Goal: Information Seeking & Learning: Learn about a topic

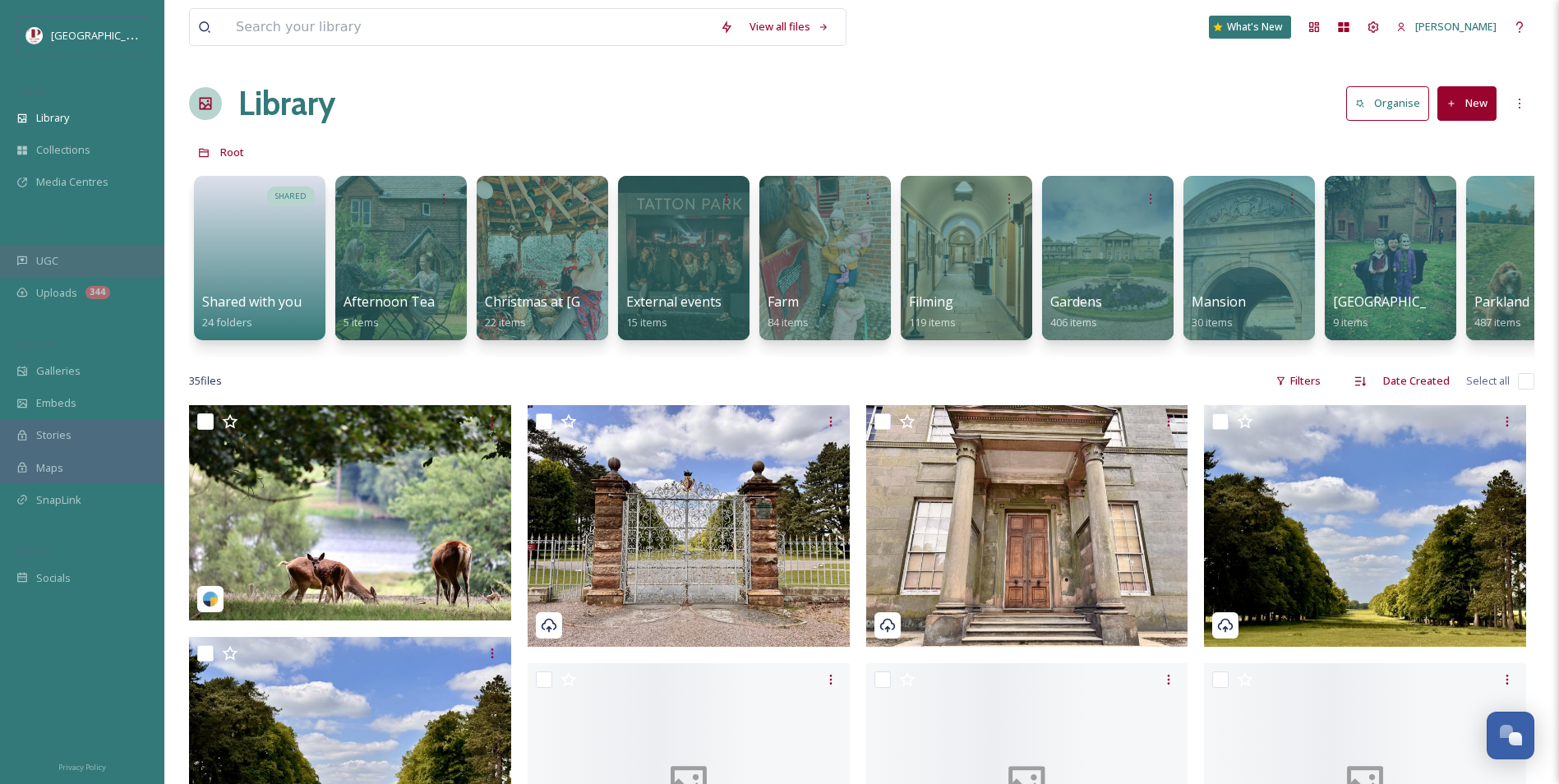
click at [39, 257] on span "UGC" at bounding box center [47, 261] width 22 height 16
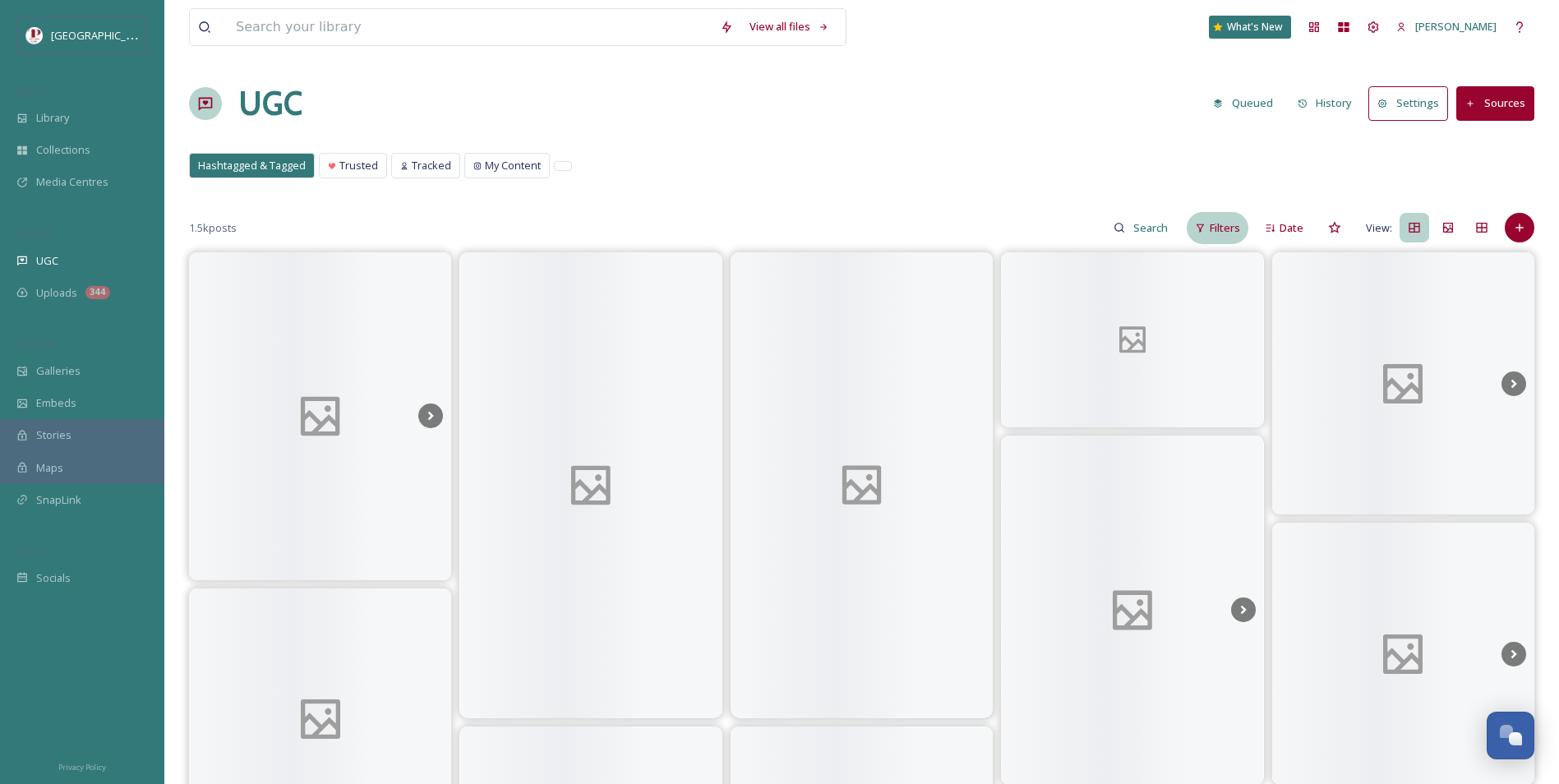
click at [1219, 236] on div "Filters" at bounding box center [1217, 228] width 61 height 32
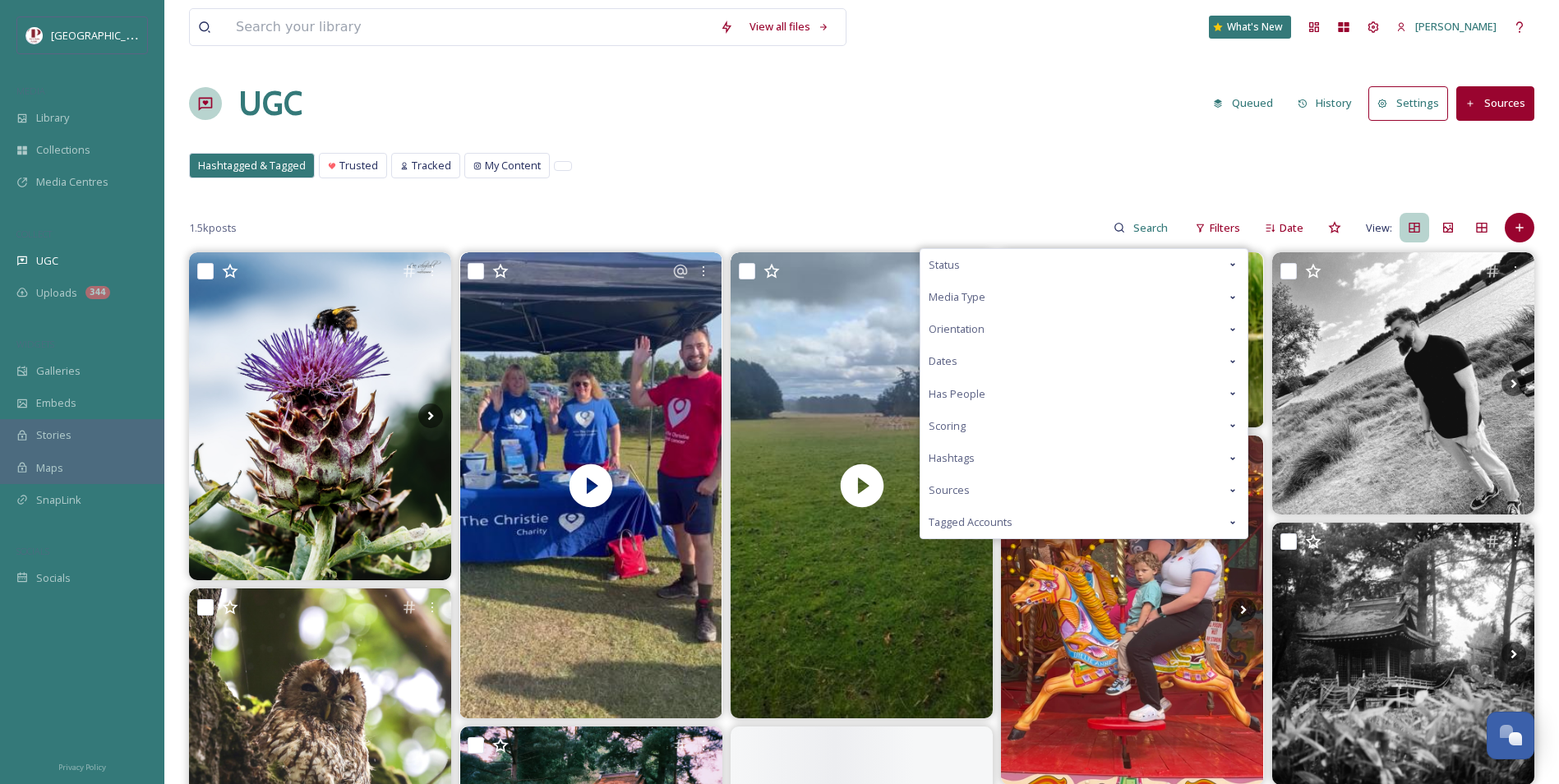
click at [992, 426] on div "Scoring" at bounding box center [1084, 426] width 327 height 32
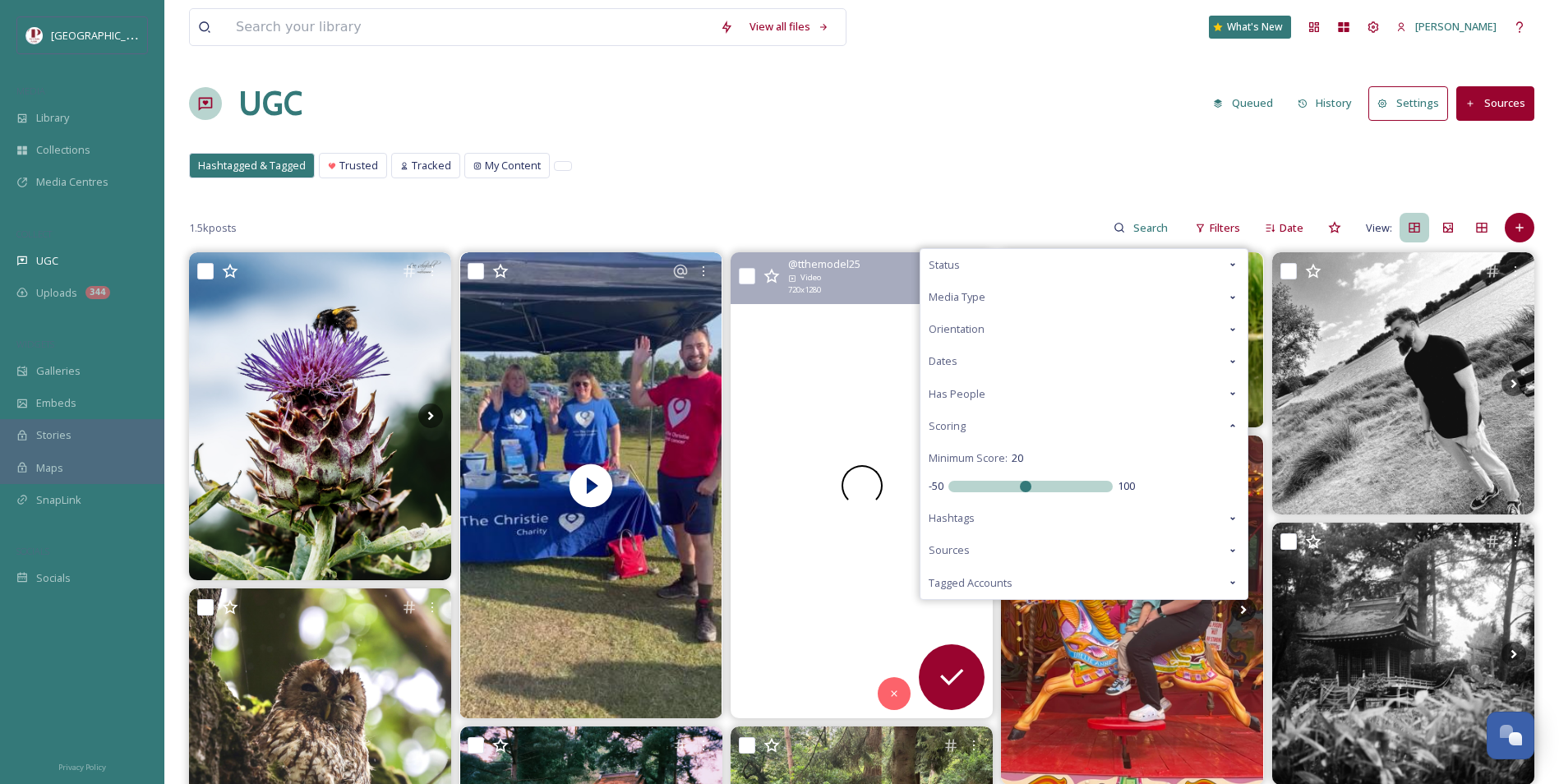
drag, startPoint x: 1026, startPoint y: 492, endPoint x: 750, endPoint y: 479, distance: 276.3
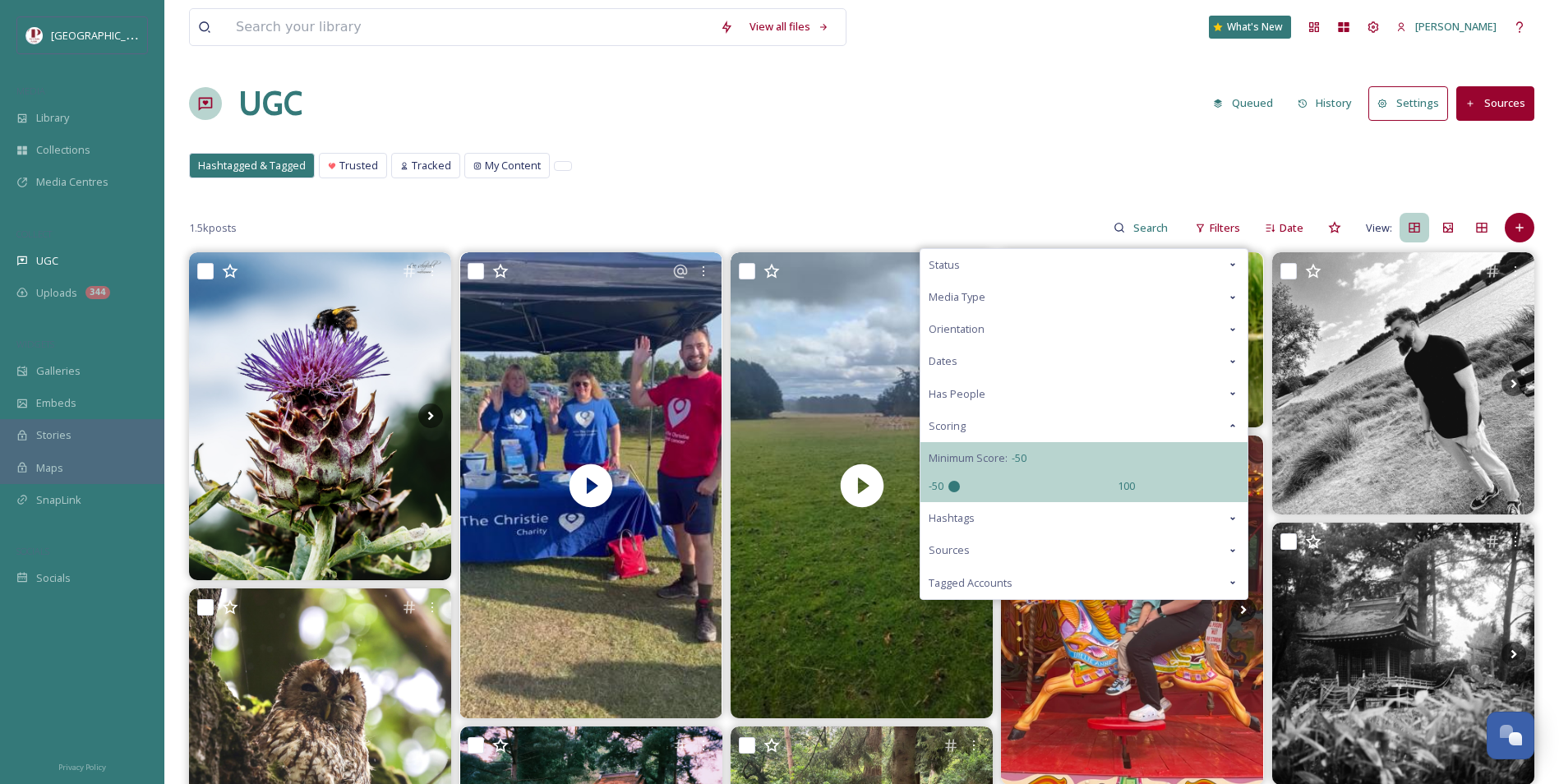
drag, startPoint x: 1023, startPoint y: 484, endPoint x: 772, endPoint y: 492, distance: 251.1
type input "-50"
click at [948, 492] on input "range" at bounding box center [1030, 486] width 165 height 12
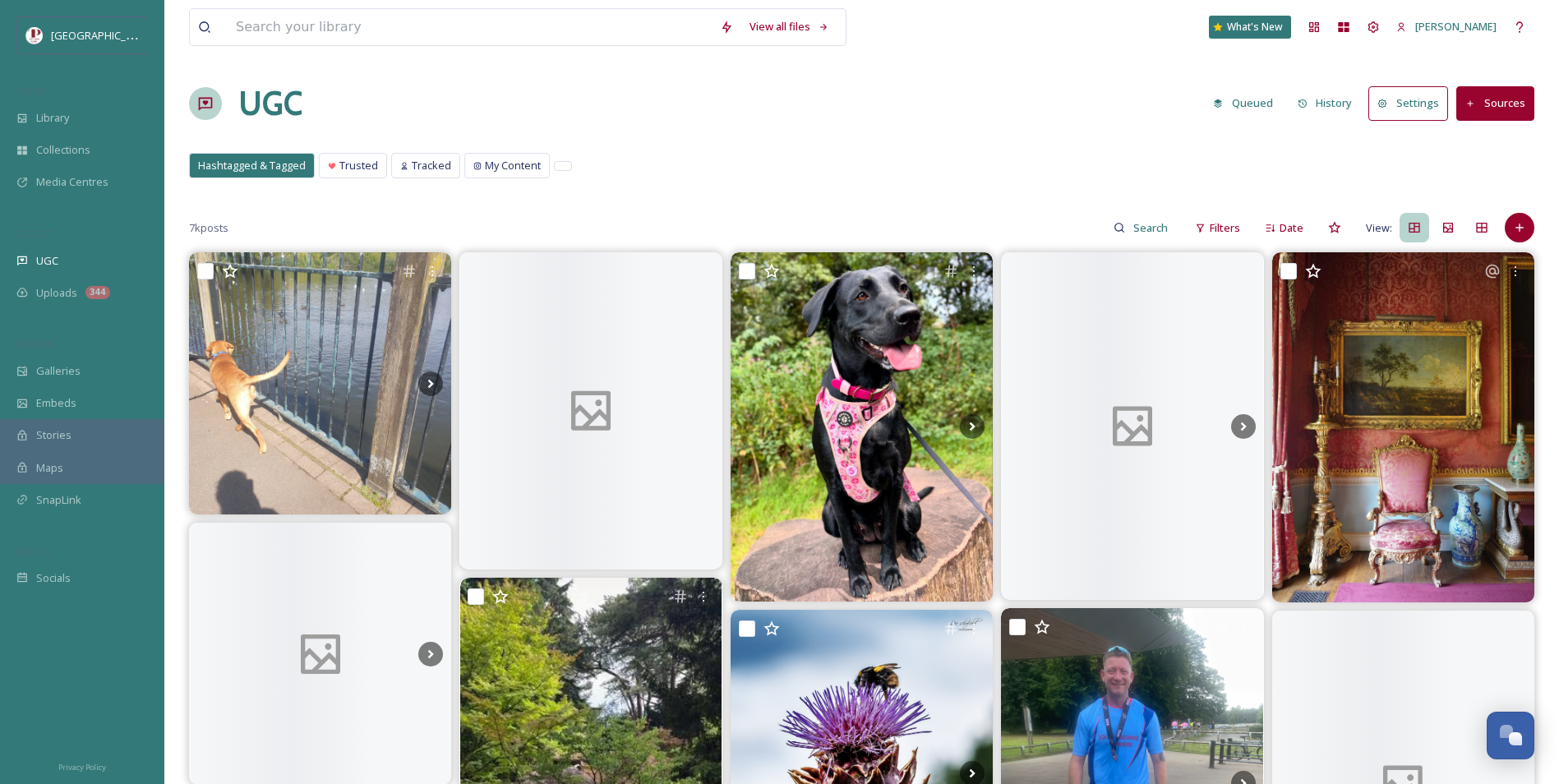
click at [644, 168] on div "Hashtagged & Tagged Trusted Tracked My Content Hashtagged & Tagged Trusted Trac…" at bounding box center [862, 170] width 1346 height 34
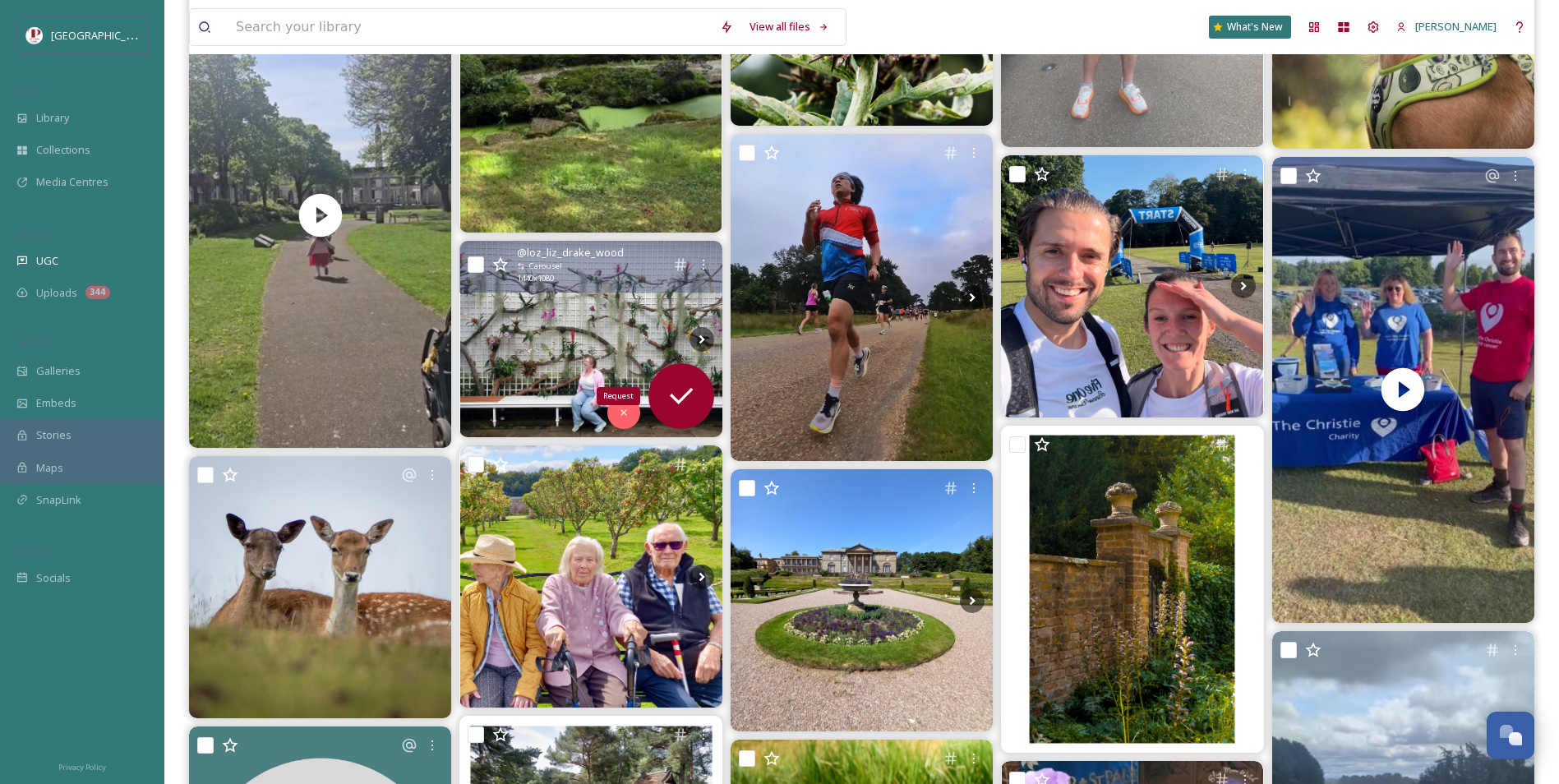
scroll to position [821, 0]
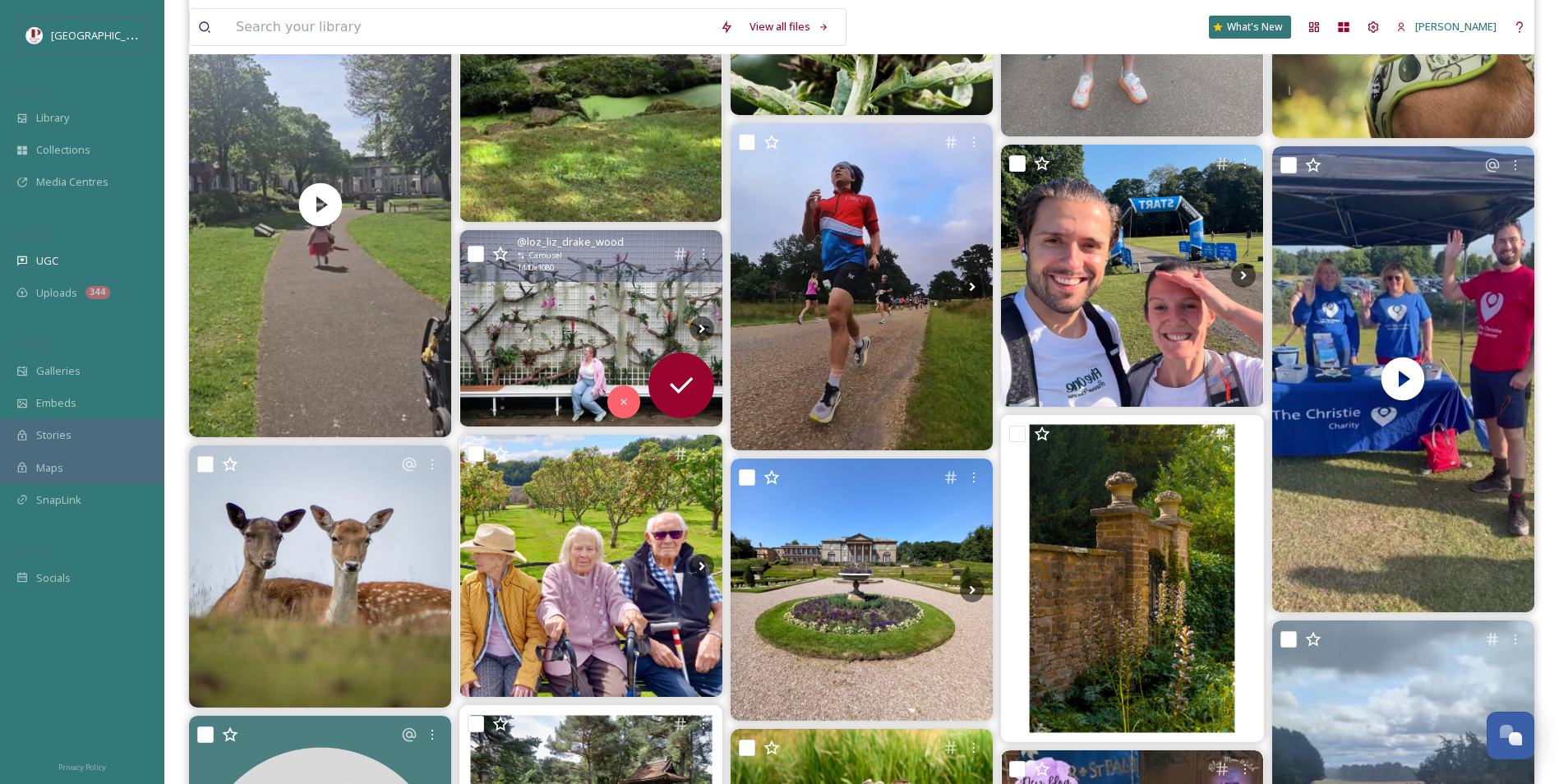
click at [590, 337] on img at bounding box center [591, 328] width 262 height 196
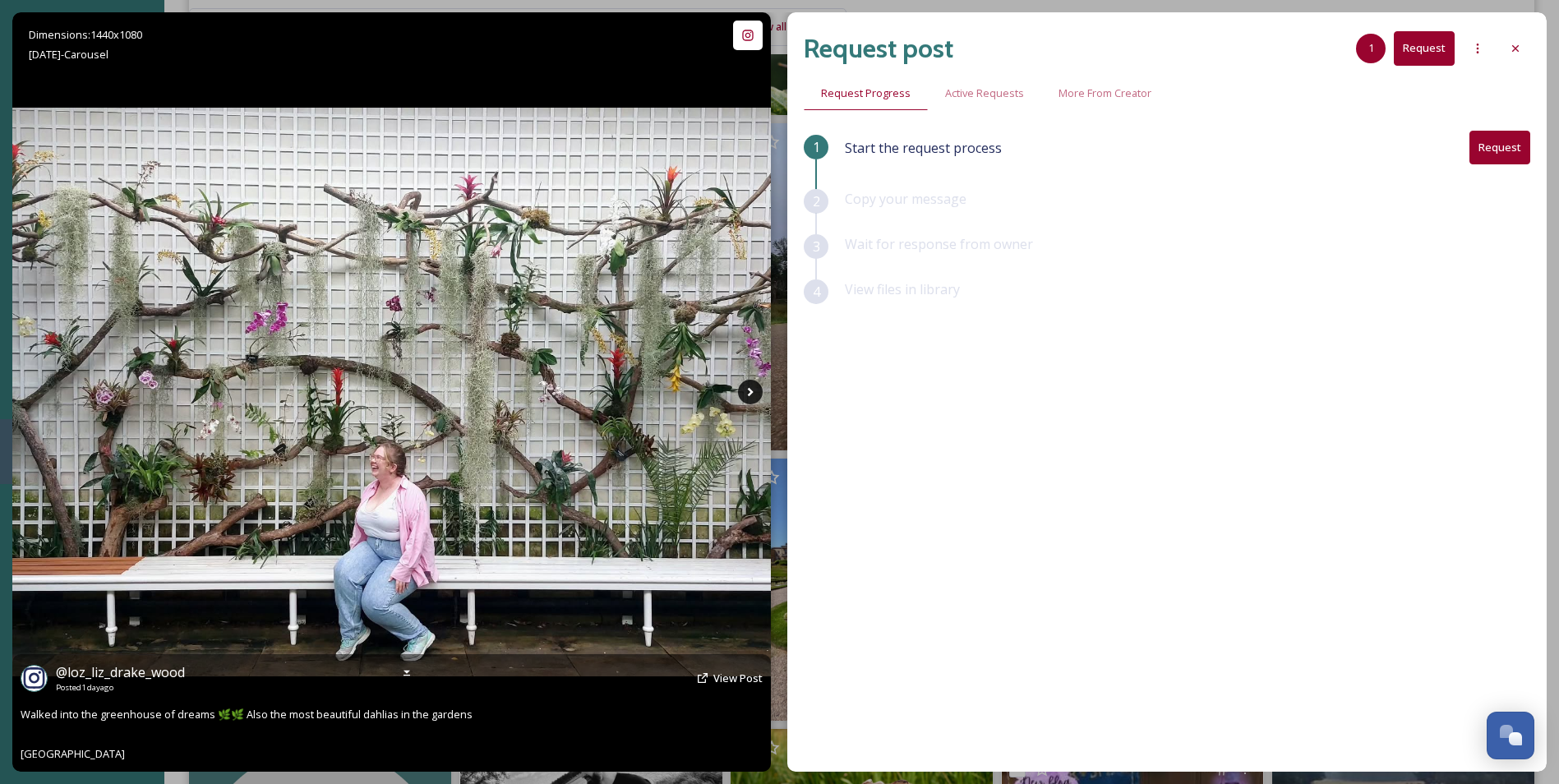
drag, startPoint x: 755, startPoint y: 388, endPoint x: 752, endPoint y: 399, distance: 11.4
click at [752, 399] on icon at bounding box center [751, 392] width 25 height 25
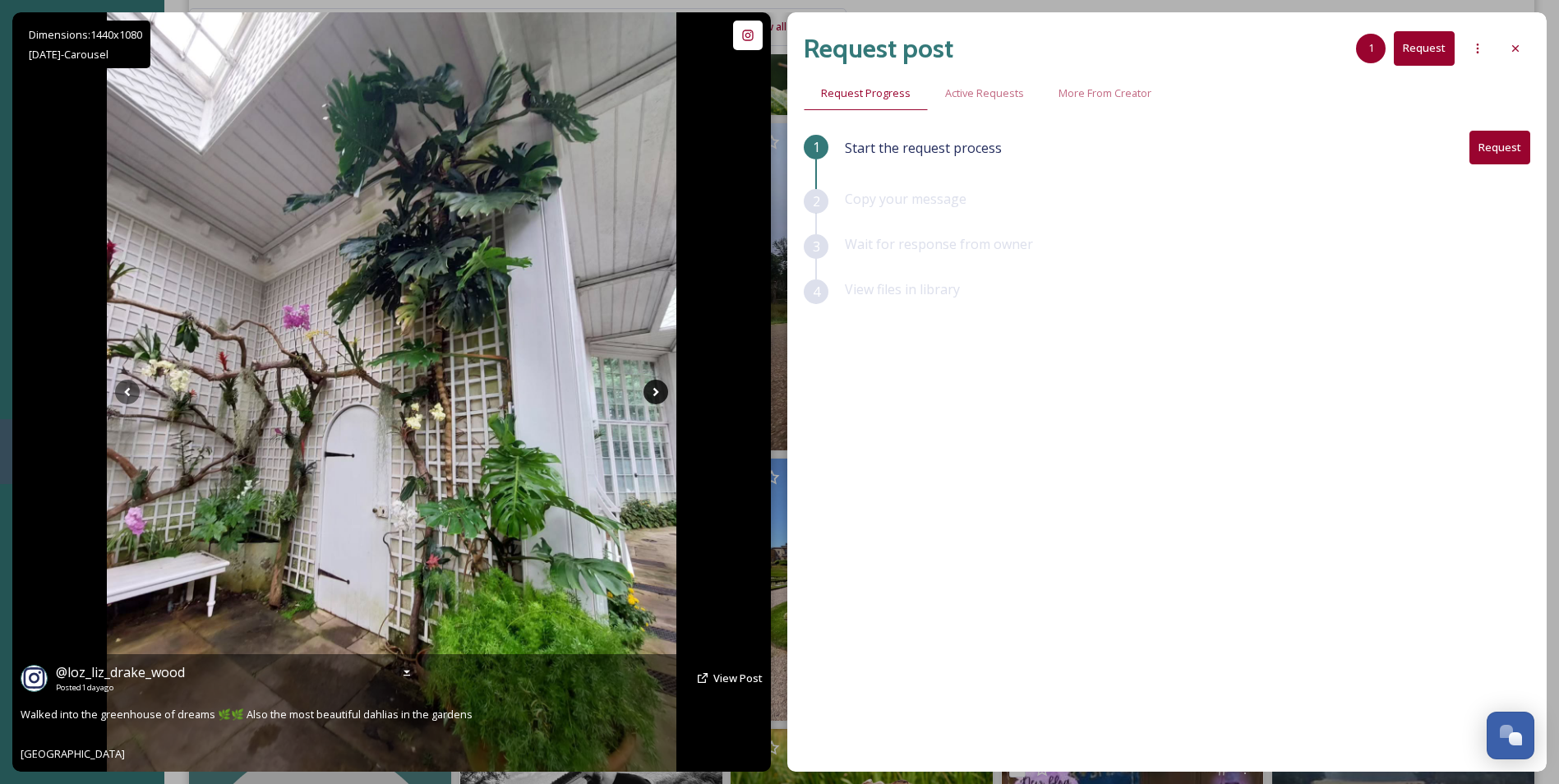
click at [655, 394] on icon at bounding box center [656, 392] width 5 height 9
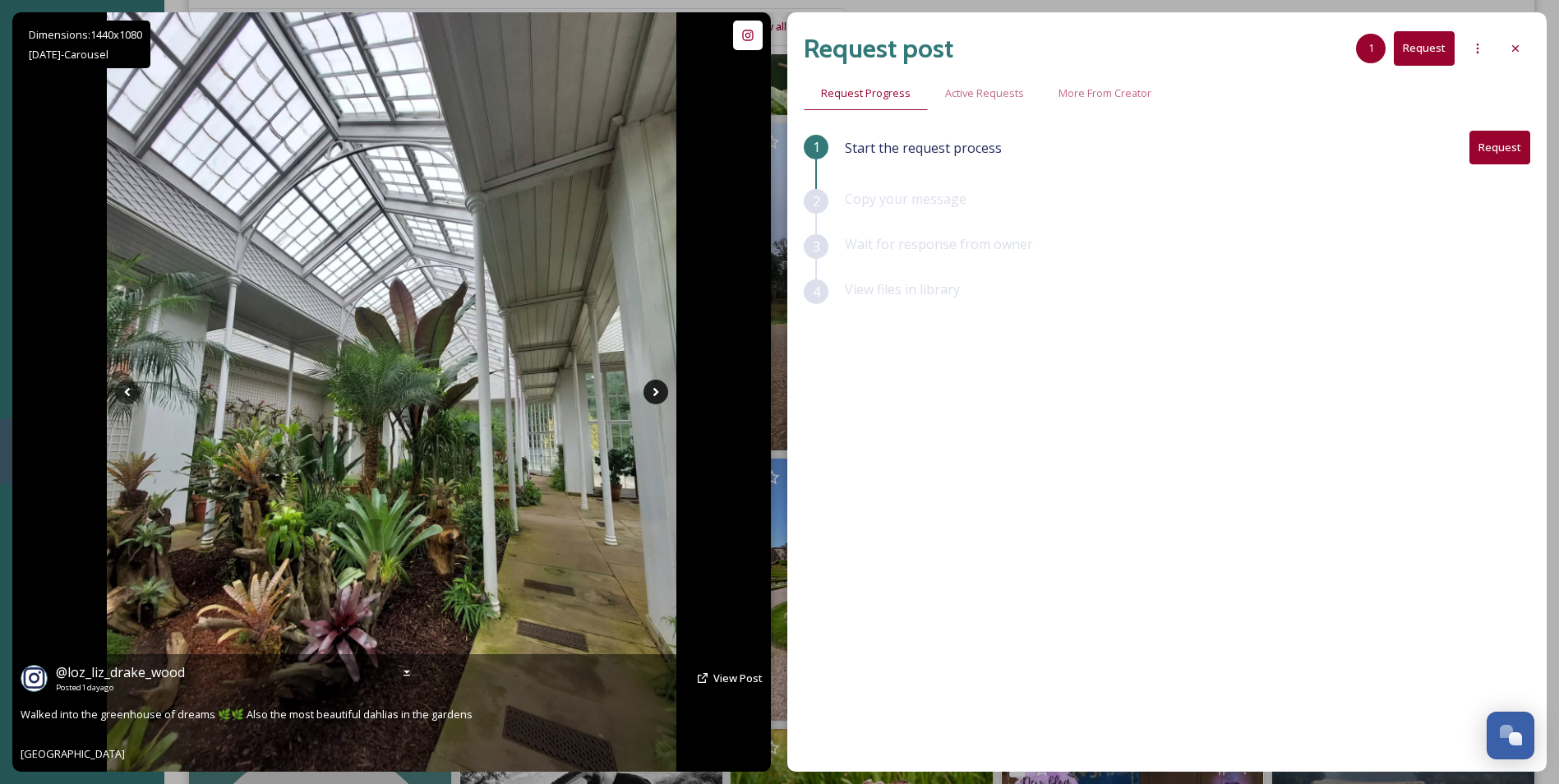
click at [655, 394] on icon at bounding box center [656, 392] width 5 height 9
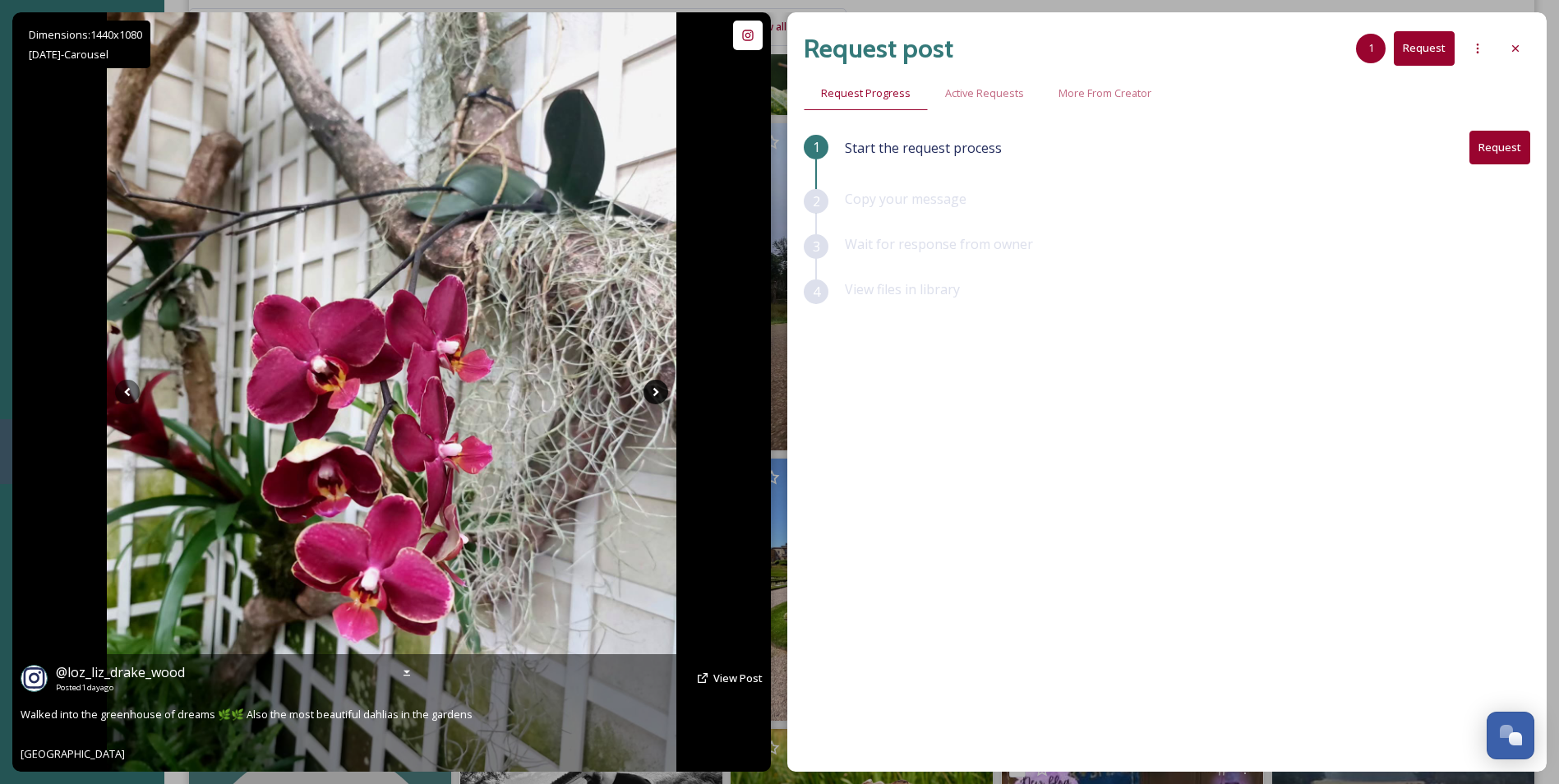
click at [655, 394] on icon at bounding box center [656, 392] width 5 height 9
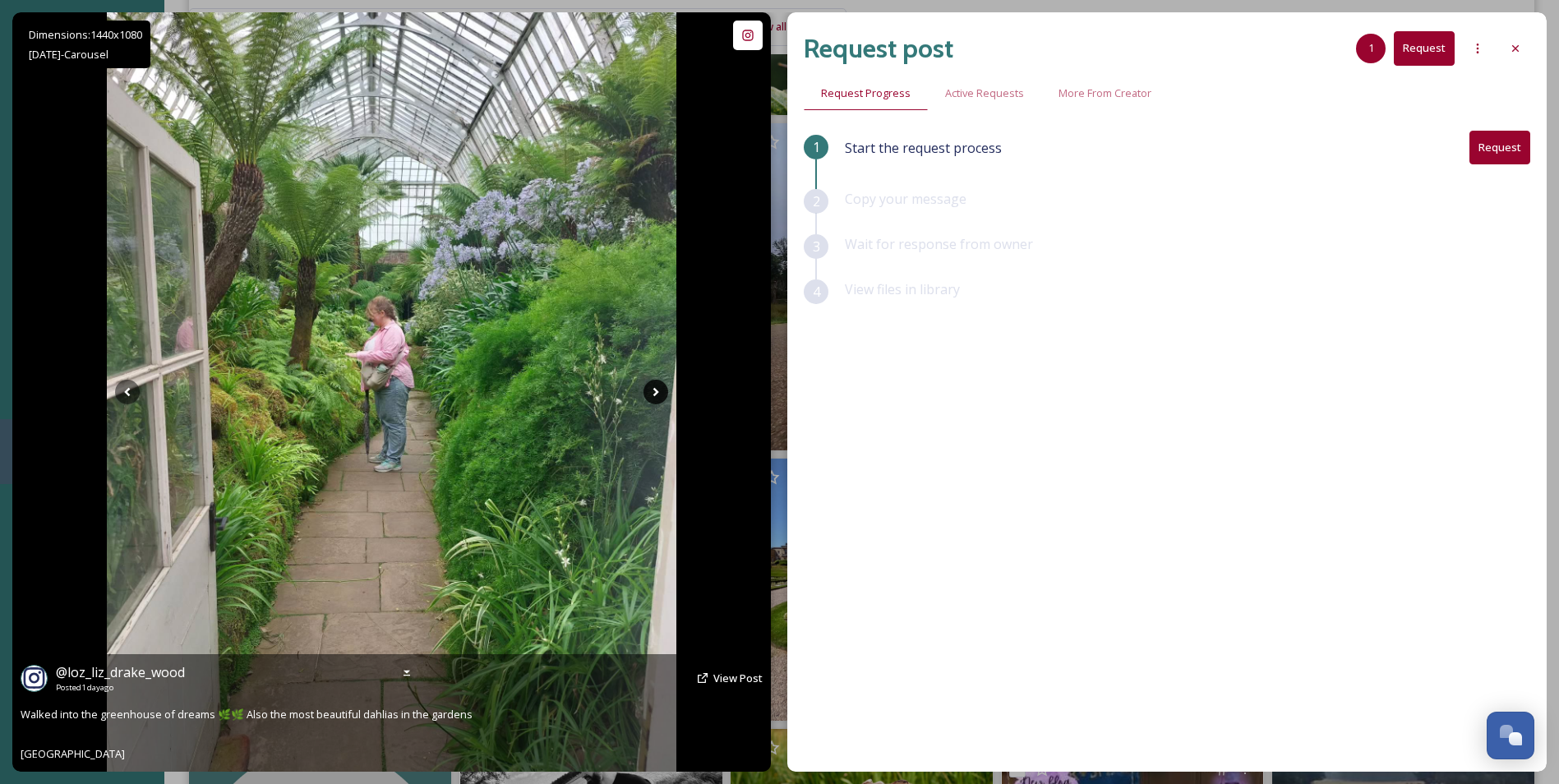
click at [655, 394] on icon at bounding box center [656, 392] width 5 height 9
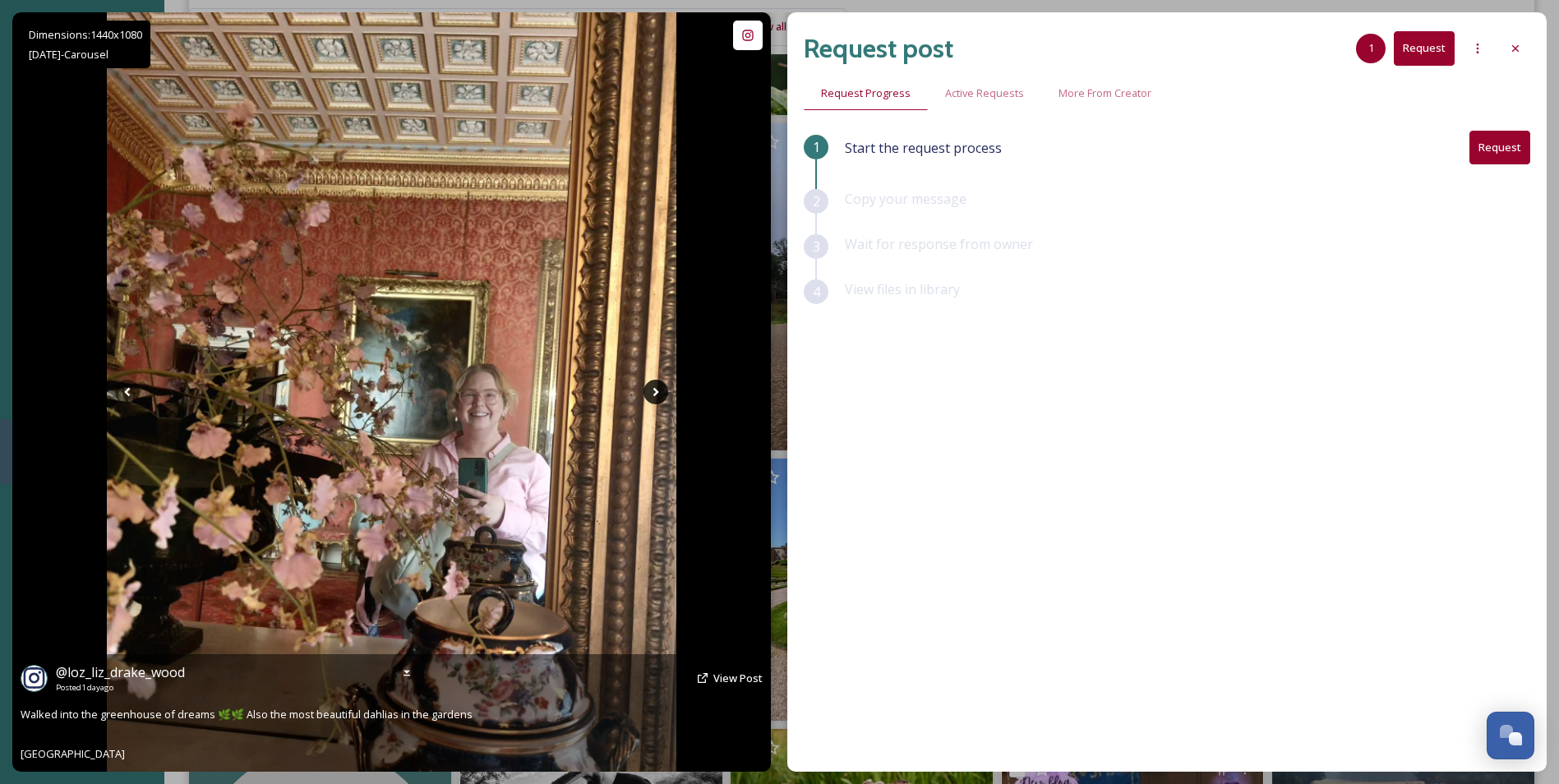
click at [655, 394] on icon at bounding box center [656, 392] width 5 height 9
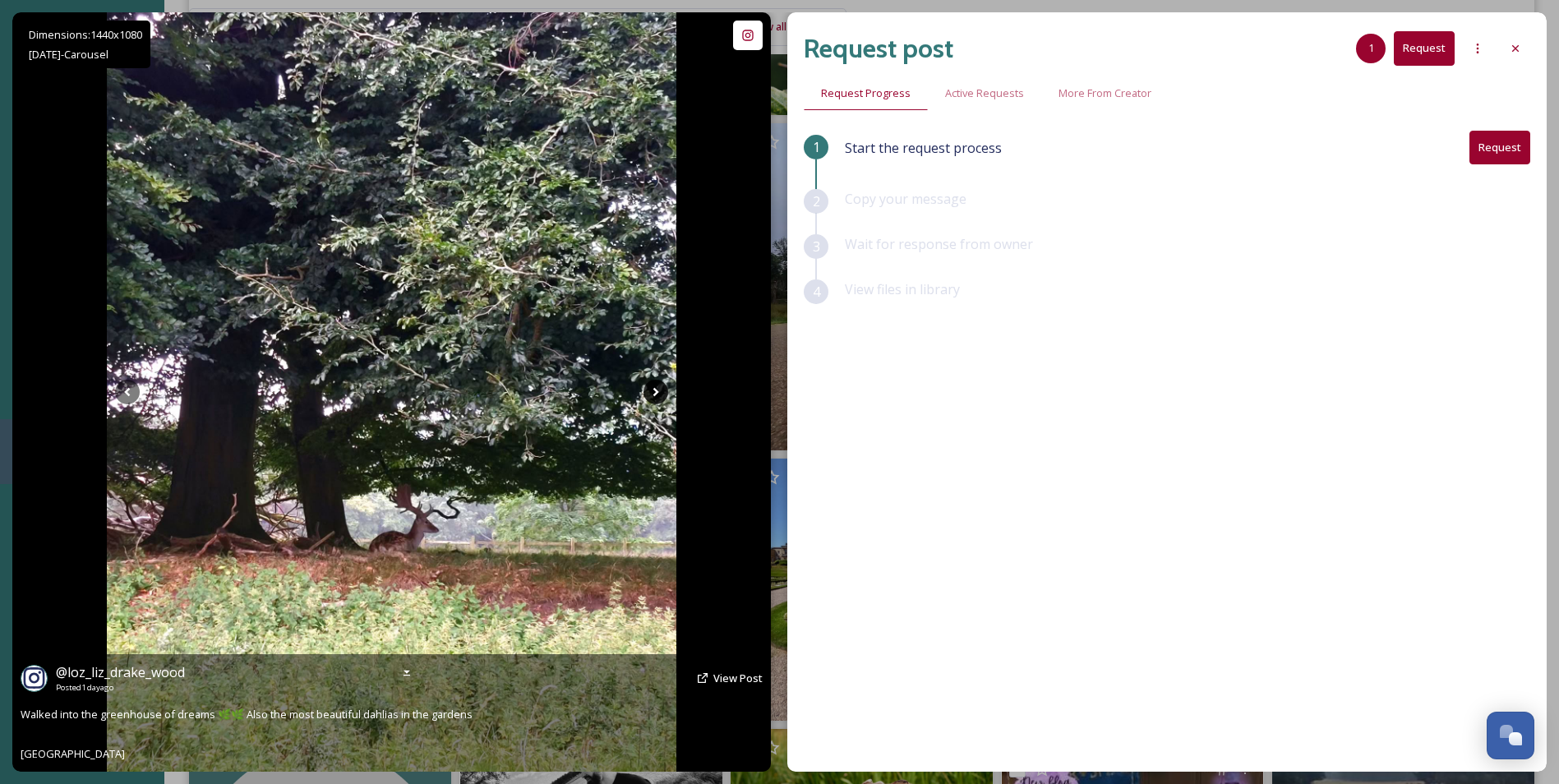
click at [655, 394] on icon at bounding box center [656, 392] width 5 height 9
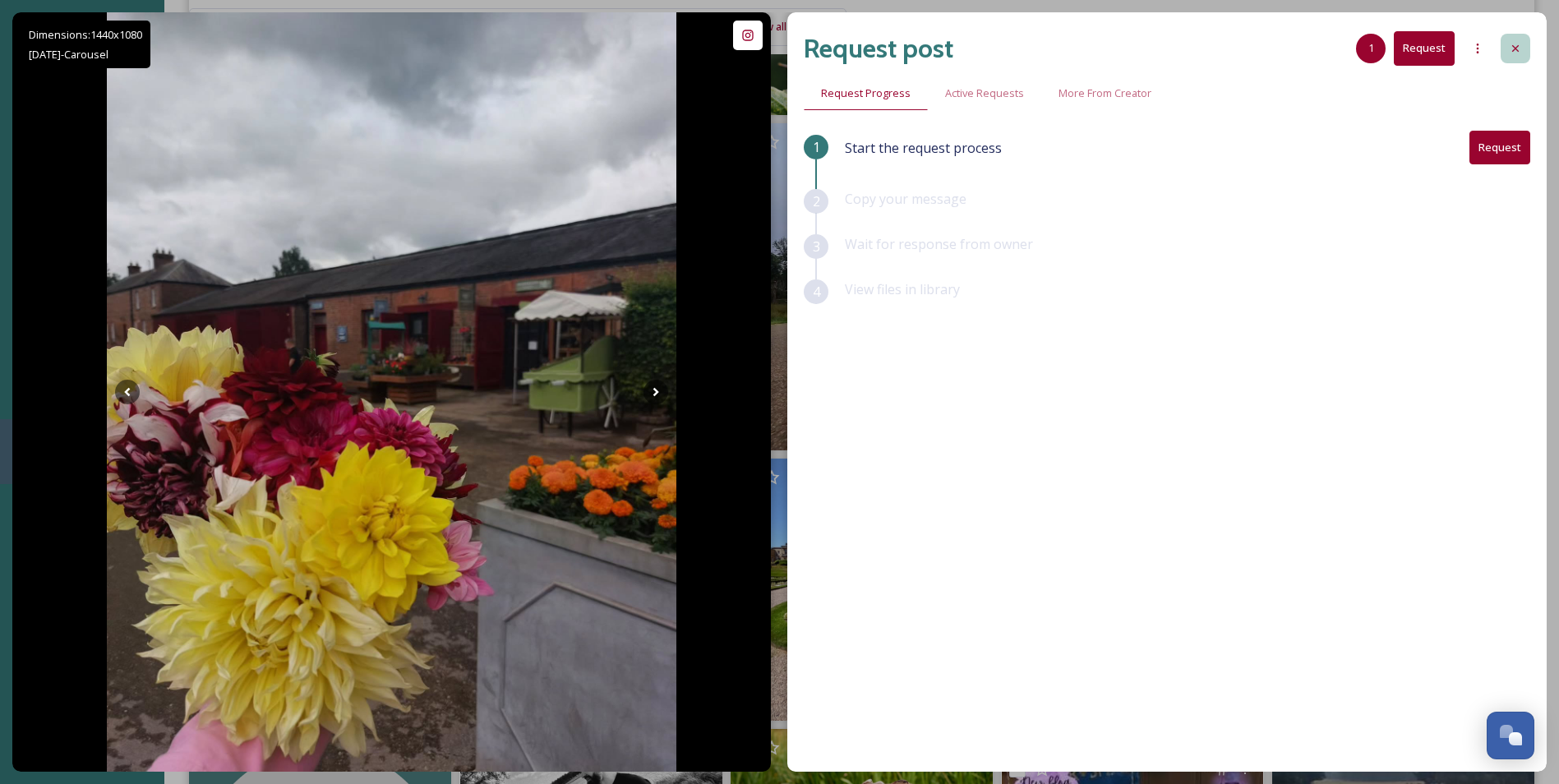
click at [1518, 46] on icon at bounding box center [1515, 48] width 6 height 6
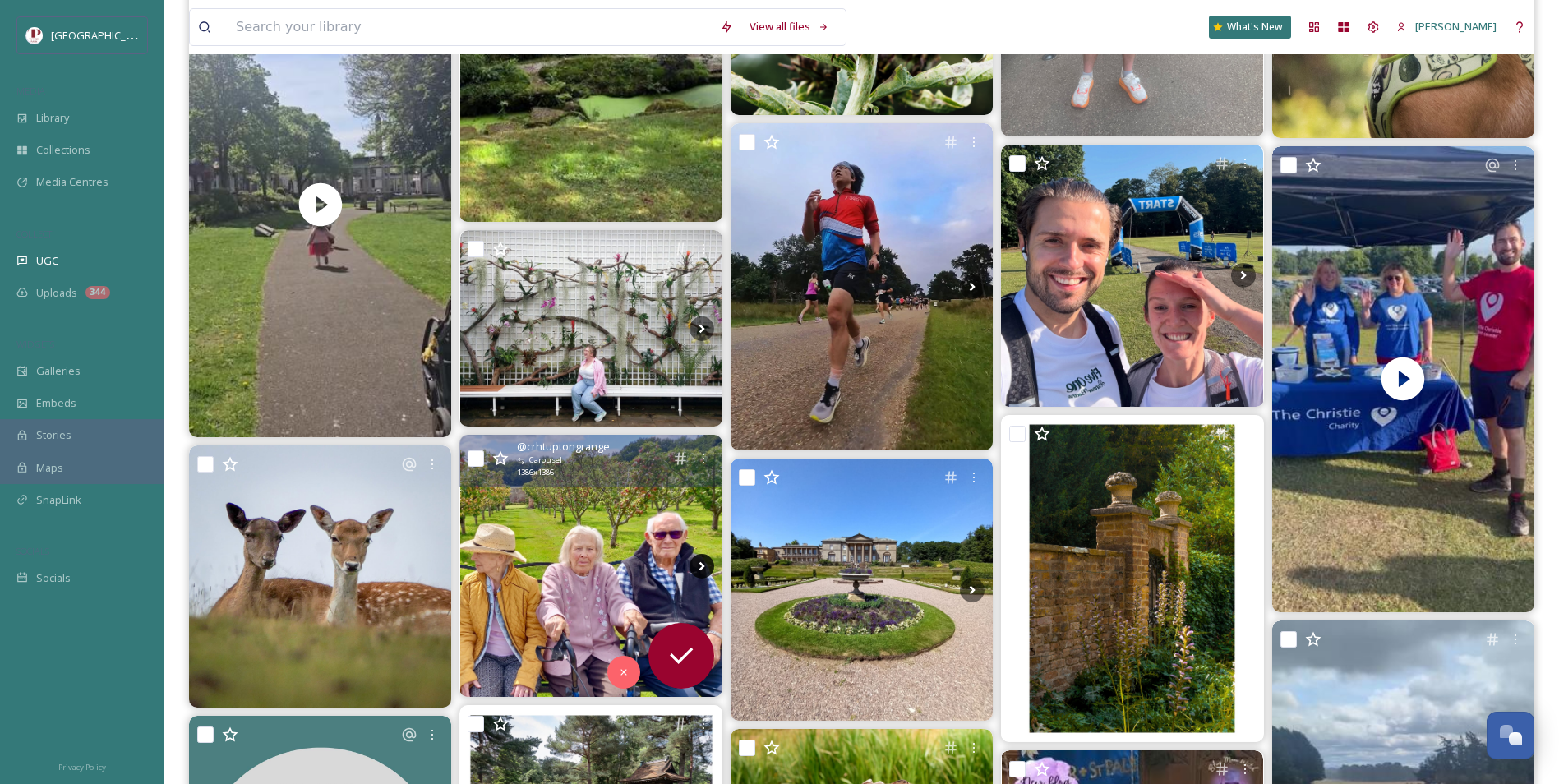
click at [698, 563] on icon at bounding box center [702, 566] width 25 height 25
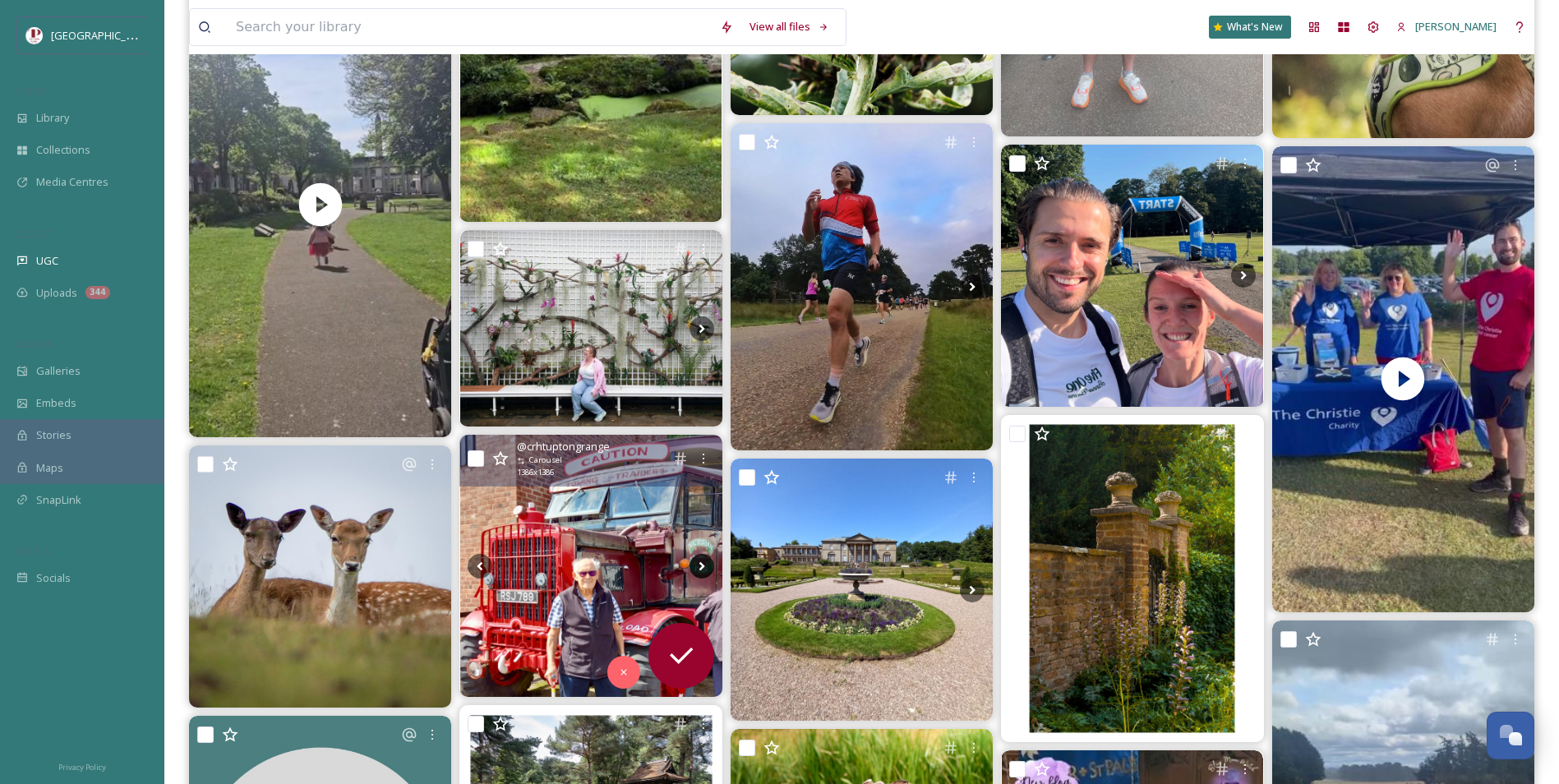
click at [698, 563] on icon at bounding box center [702, 566] width 25 height 25
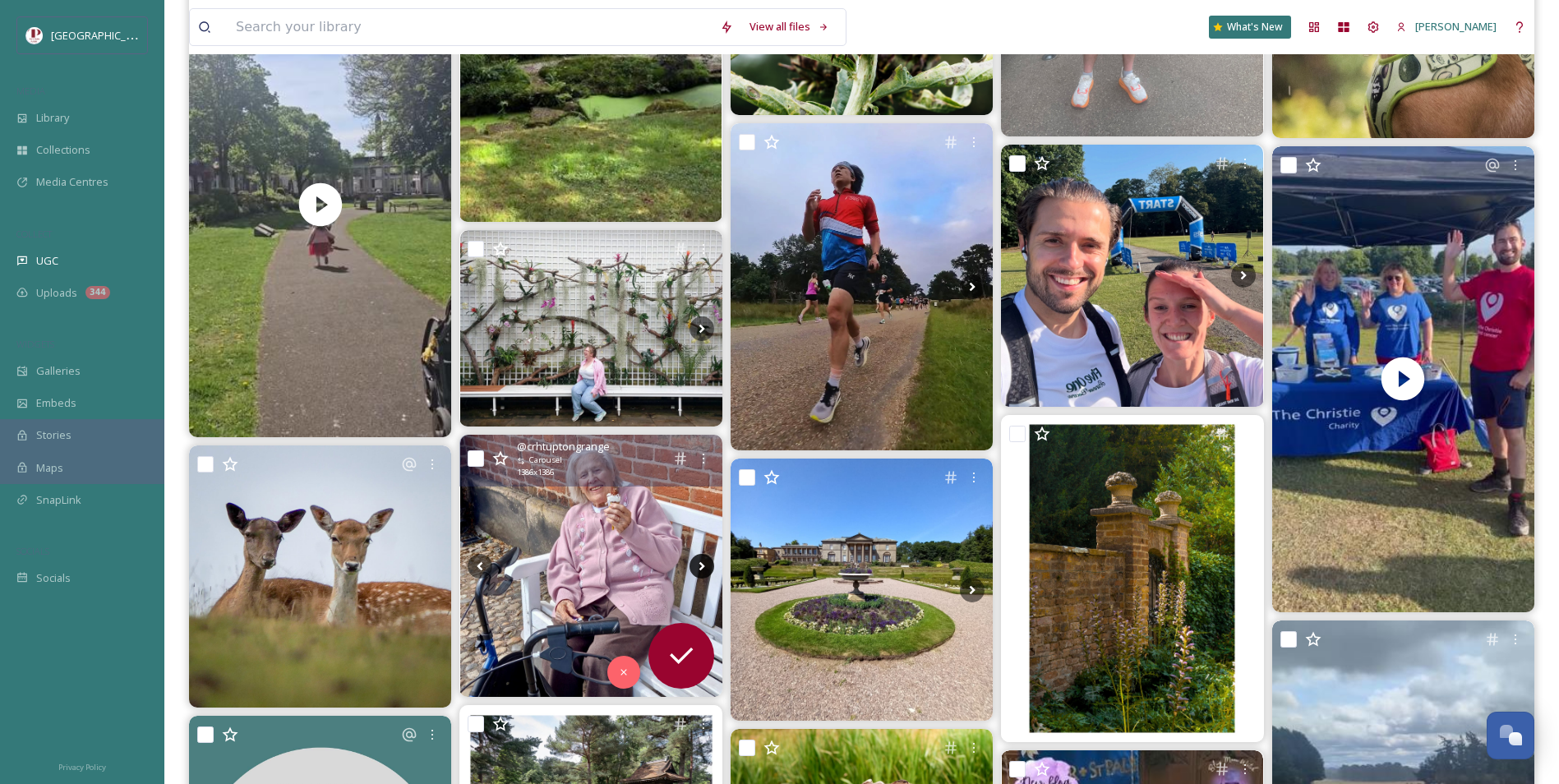
click at [698, 563] on icon at bounding box center [702, 566] width 25 height 25
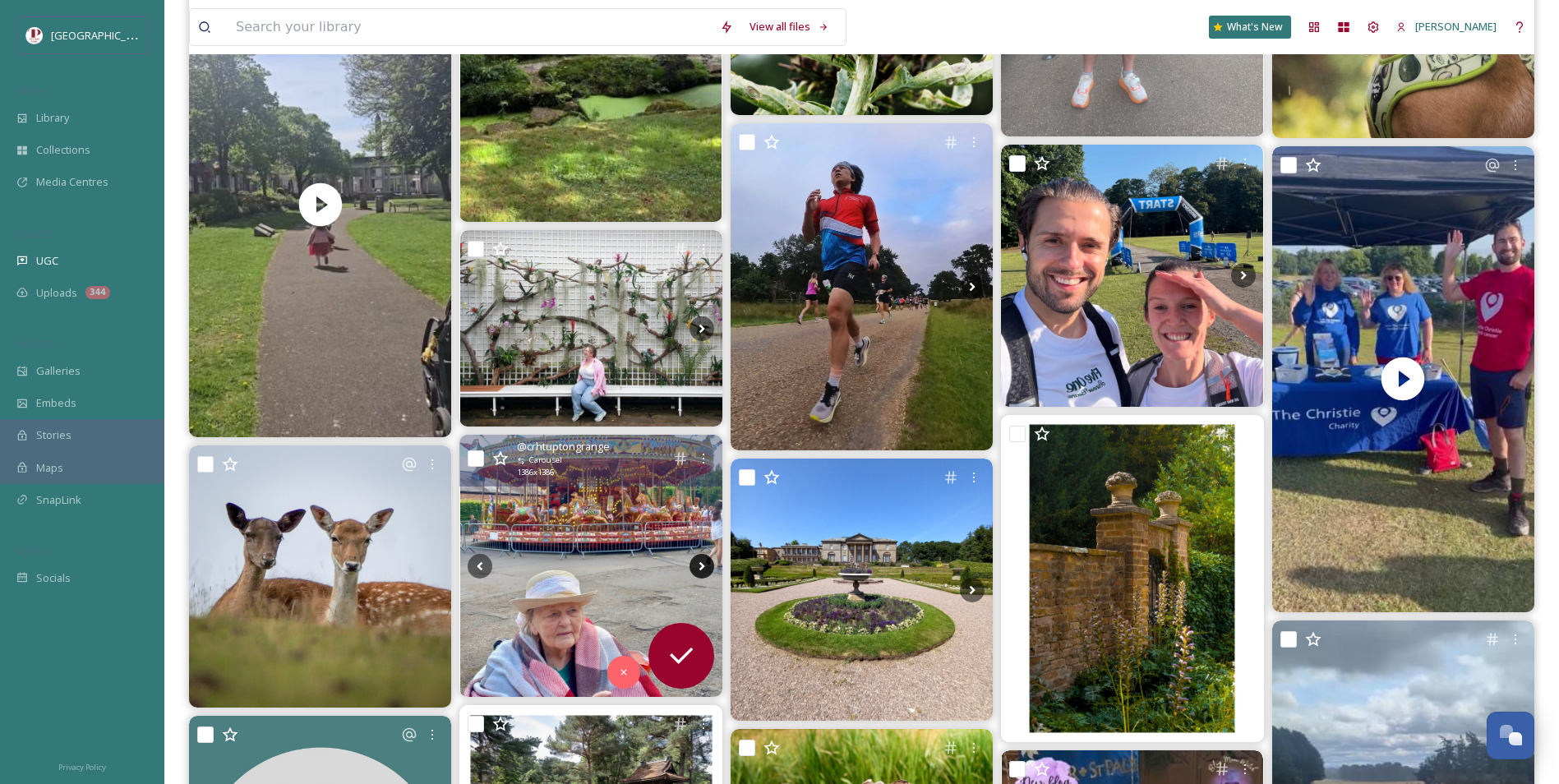
click at [698, 563] on icon at bounding box center [702, 566] width 25 height 25
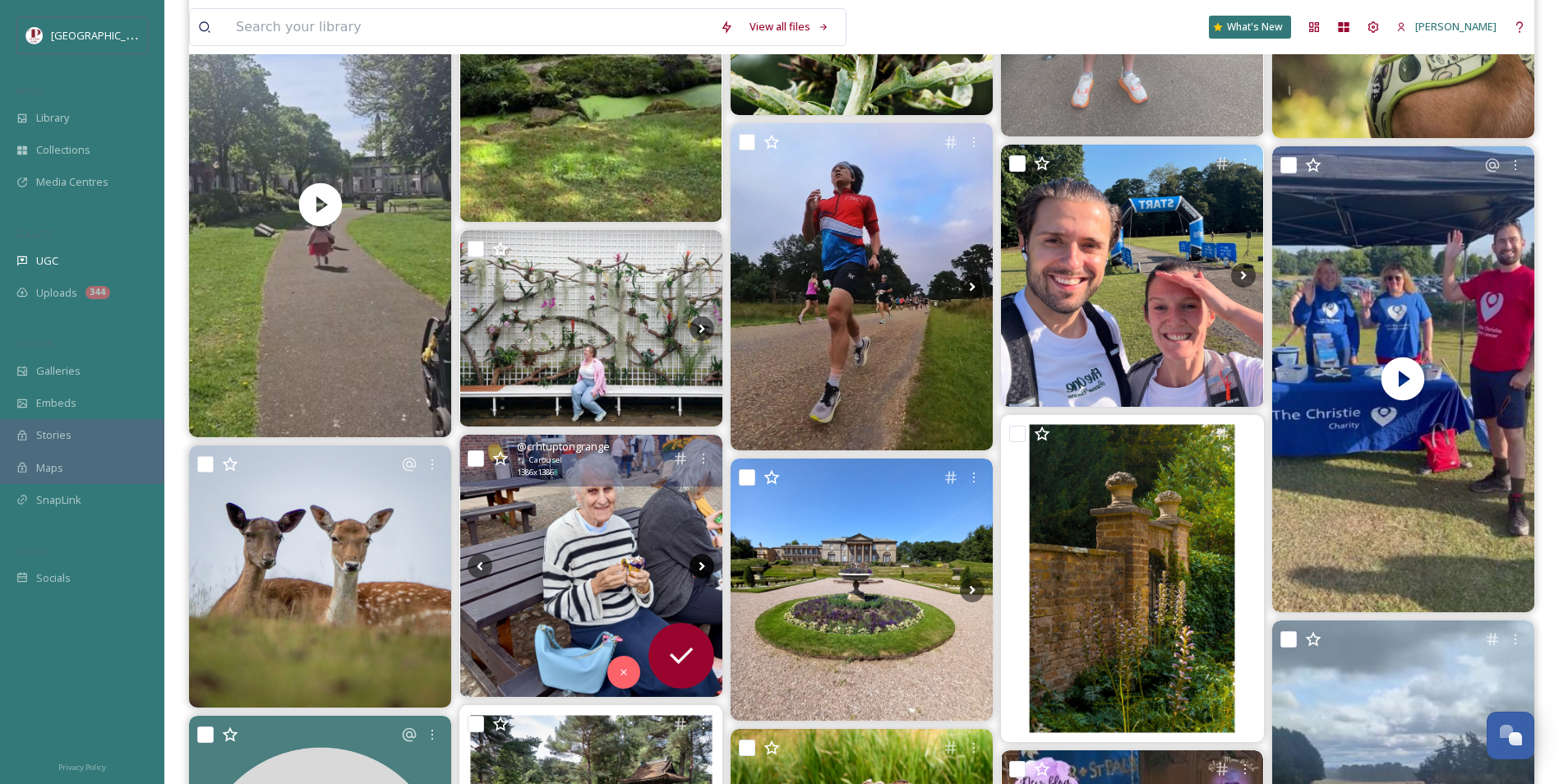
click at [698, 563] on icon at bounding box center [702, 566] width 25 height 25
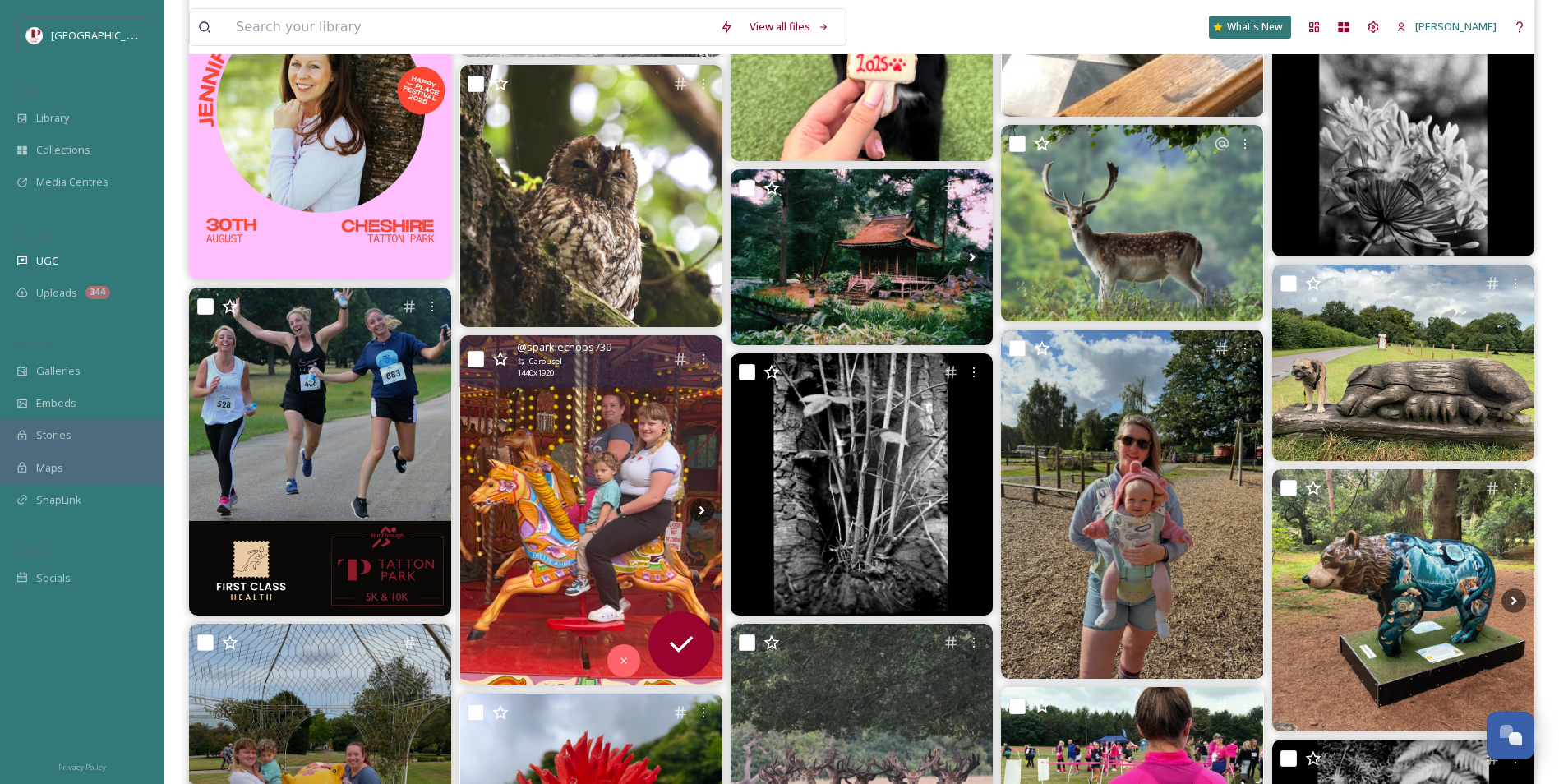
scroll to position [2136, 0]
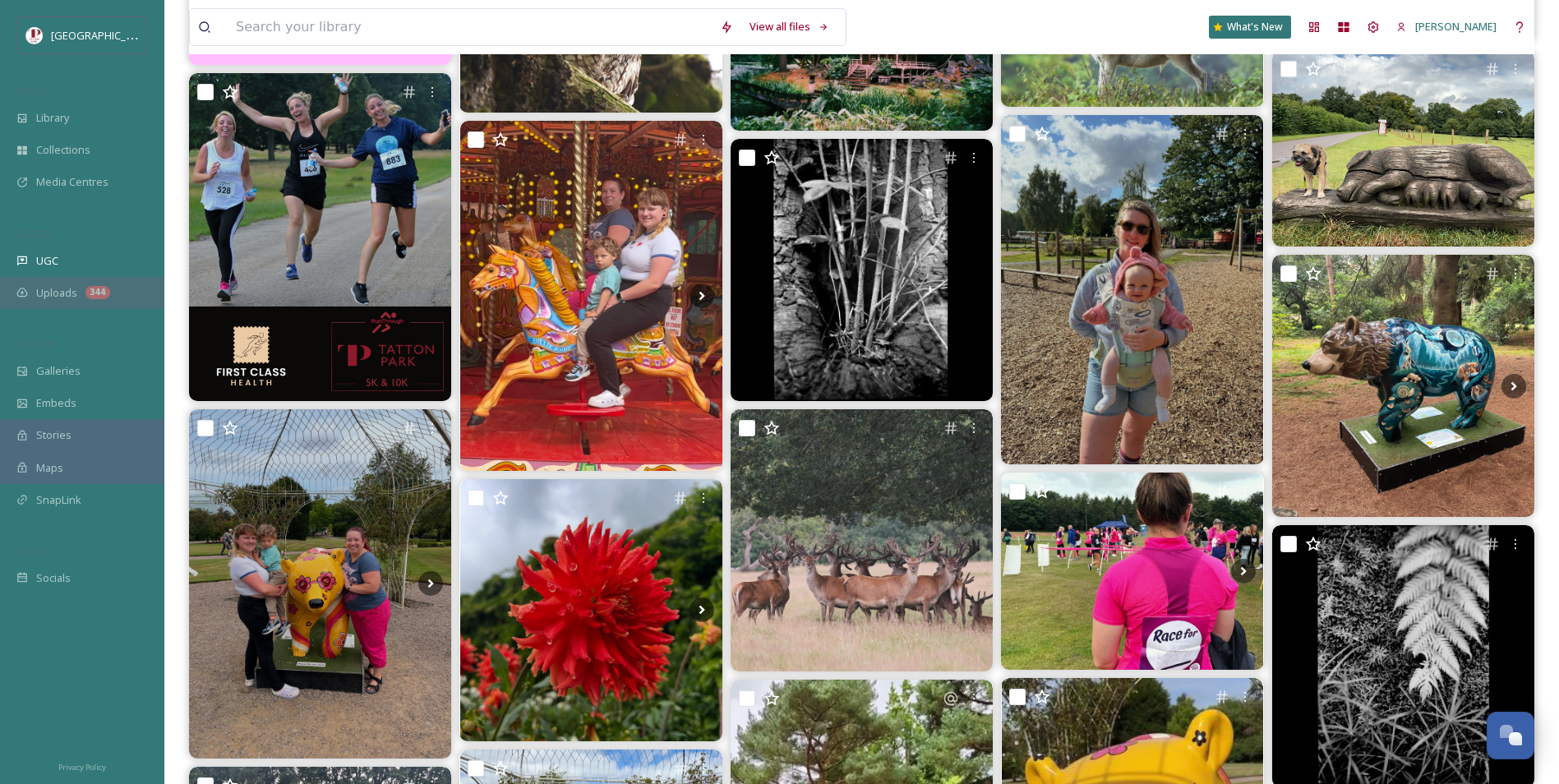
click at [65, 301] on div "Uploads 344" at bounding box center [82, 292] width 165 height 32
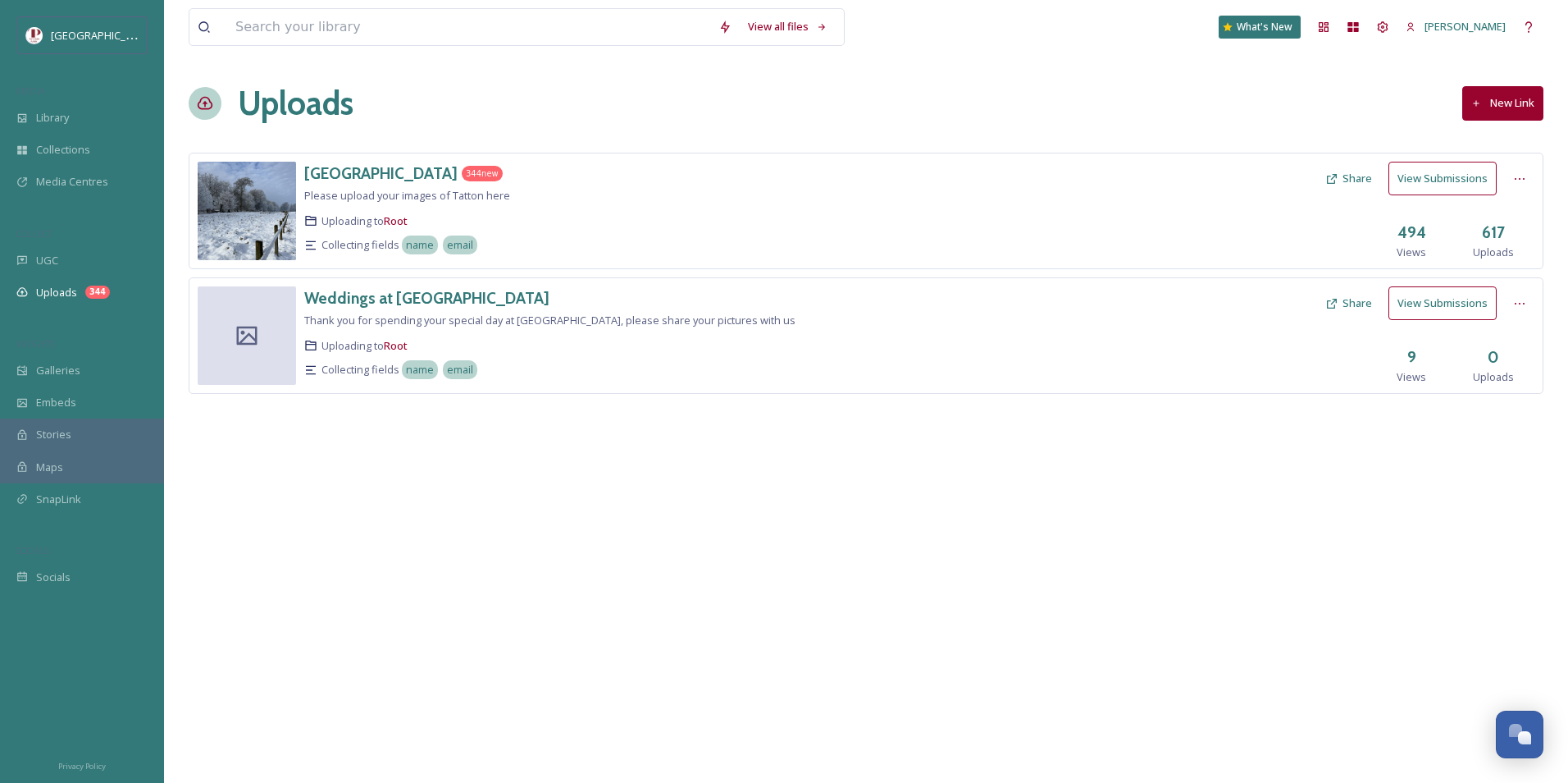
click at [1453, 189] on button "View Submissions" at bounding box center [1442, 178] width 108 height 34
